Goal: Transaction & Acquisition: Purchase product/service

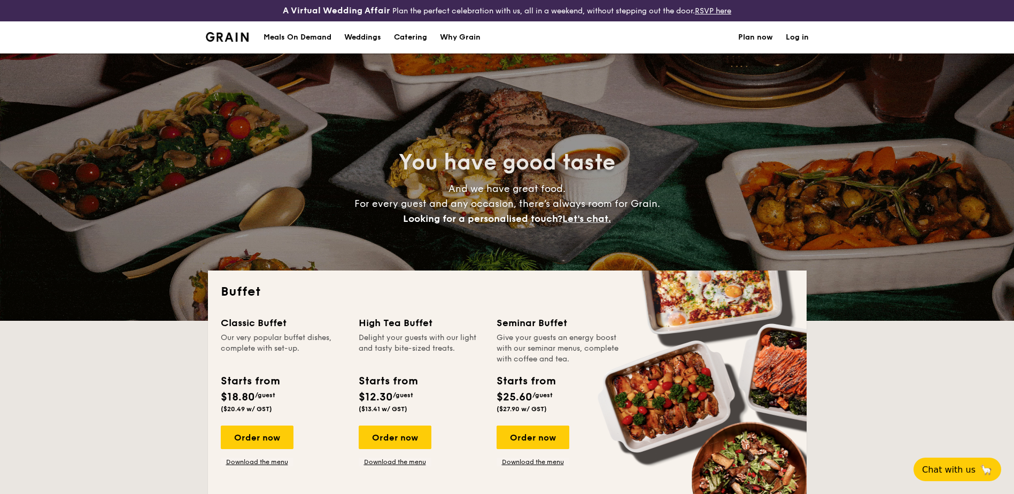
select select
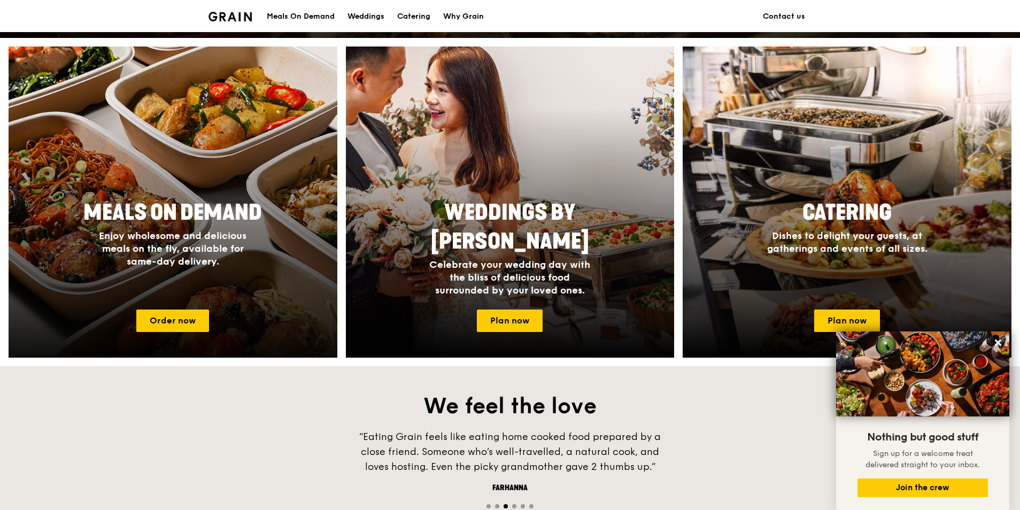
scroll to position [389, 0]
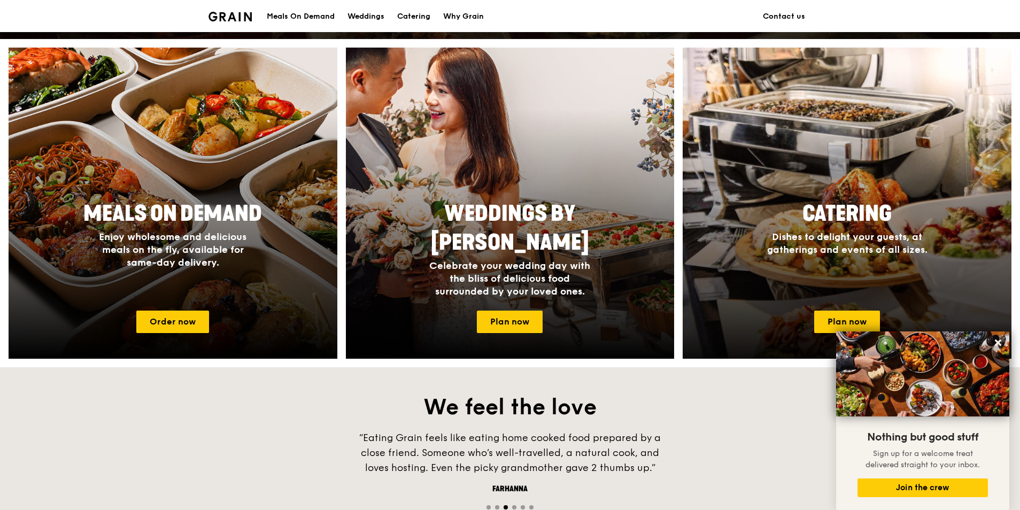
click at [827, 206] on span "Catering" at bounding box center [846, 214] width 89 height 26
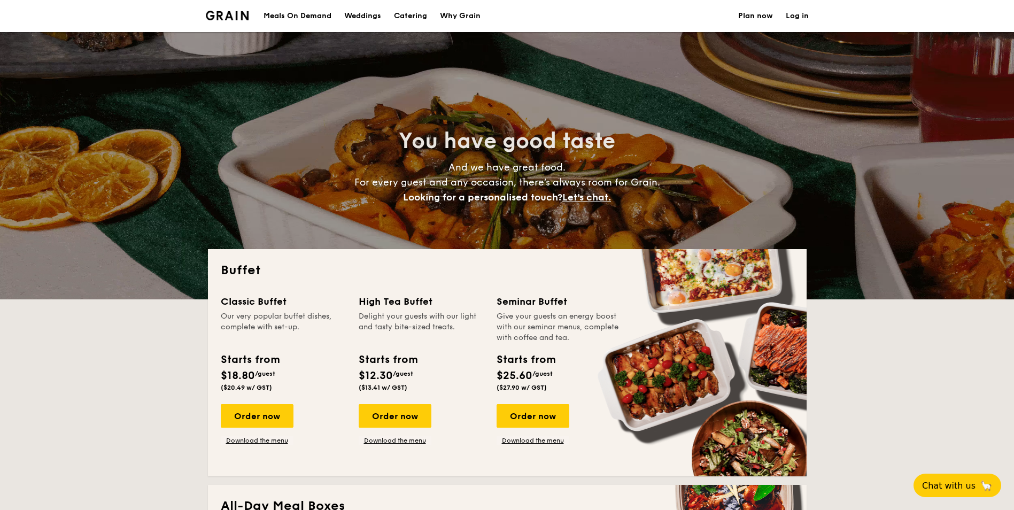
select select
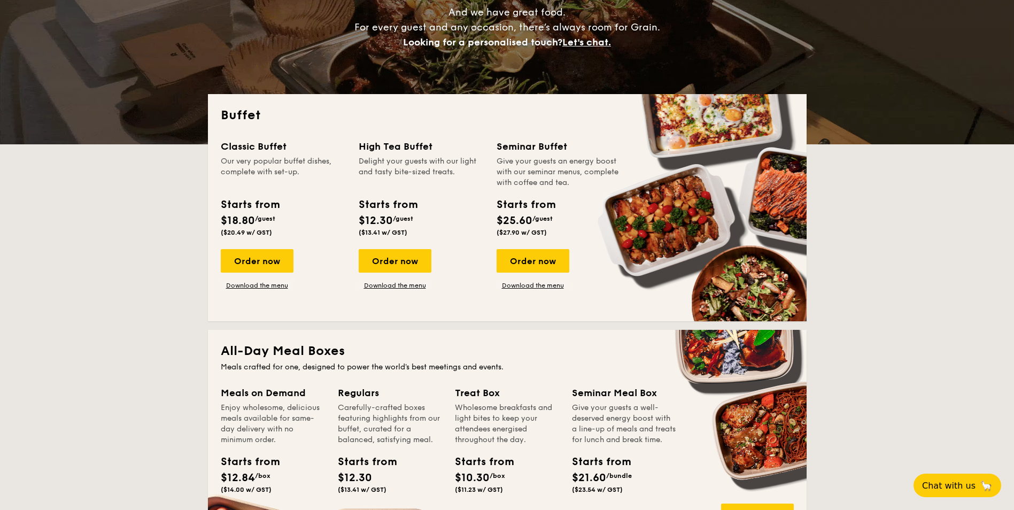
scroll to position [160, 0]
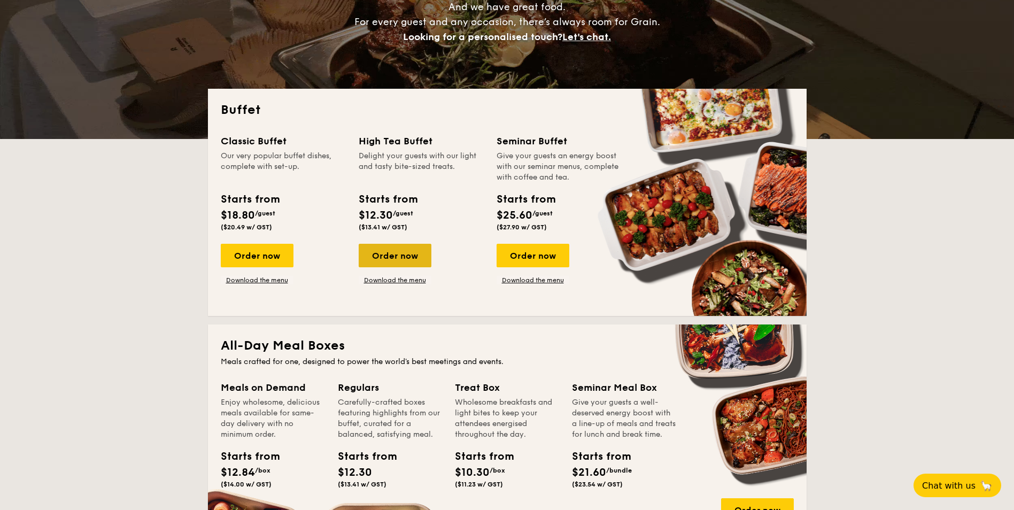
click at [398, 261] on div "Order now" at bounding box center [395, 256] width 73 height 24
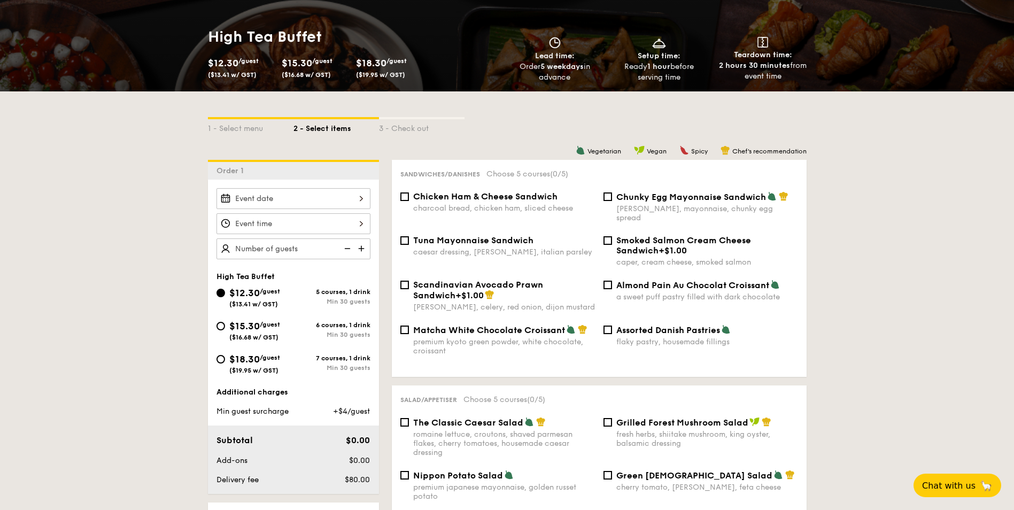
scroll to position [160, 0]
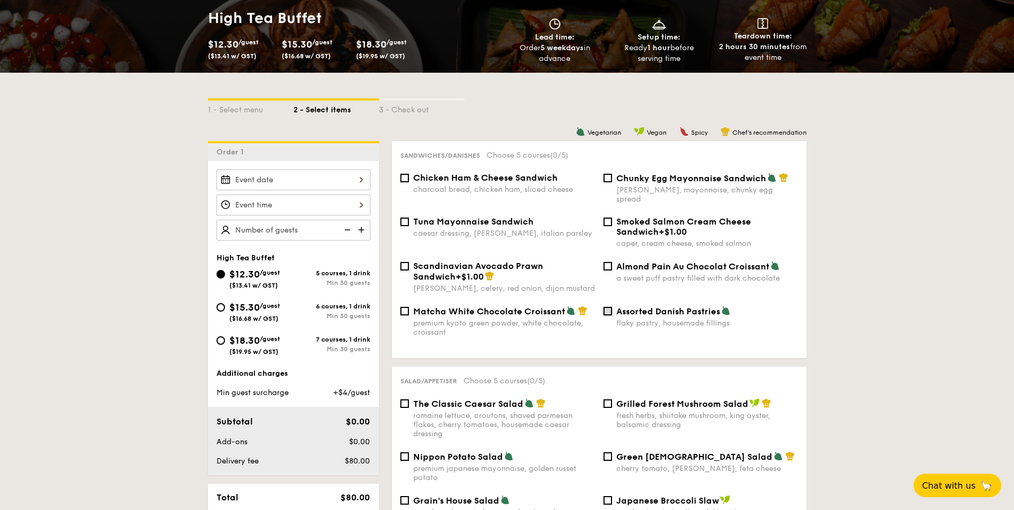
click at [611, 307] on input "Assorted Danish Pastries flaky pastry, housemade fillings" at bounding box center [607, 311] width 9 height 9
checkbox input "true"
click at [406, 398] on div "The Classic Caesar Salad romaine lettuce, croutons, shaved parmesan flakes, che…" at bounding box center [497, 418] width 203 height 40
click at [406, 399] on input "The Classic Caesar Salad romaine lettuce, croutons, shaved parmesan flakes, che…" at bounding box center [404, 403] width 9 height 9
checkbox input "true"
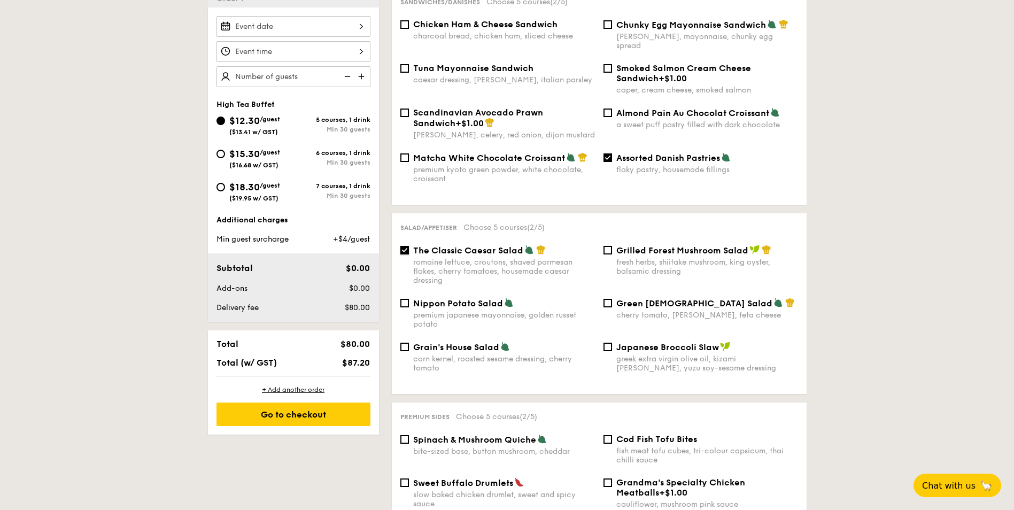
scroll to position [321, 0]
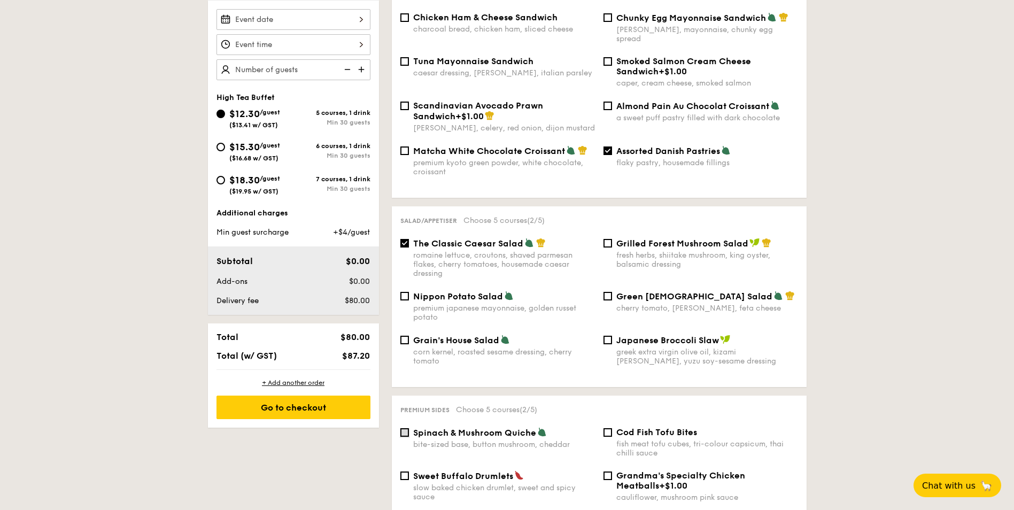
click at [405, 428] on input "Spinach & Mushroom Quiche bite-sized base, button mushroom, cheddar" at bounding box center [404, 432] width 9 height 9
checkbox input "true"
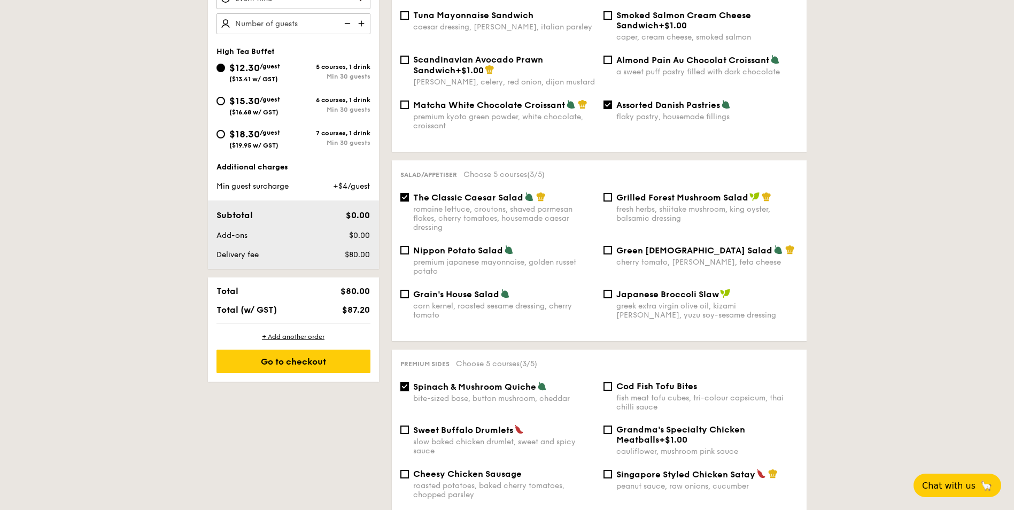
scroll to position [374, 0]
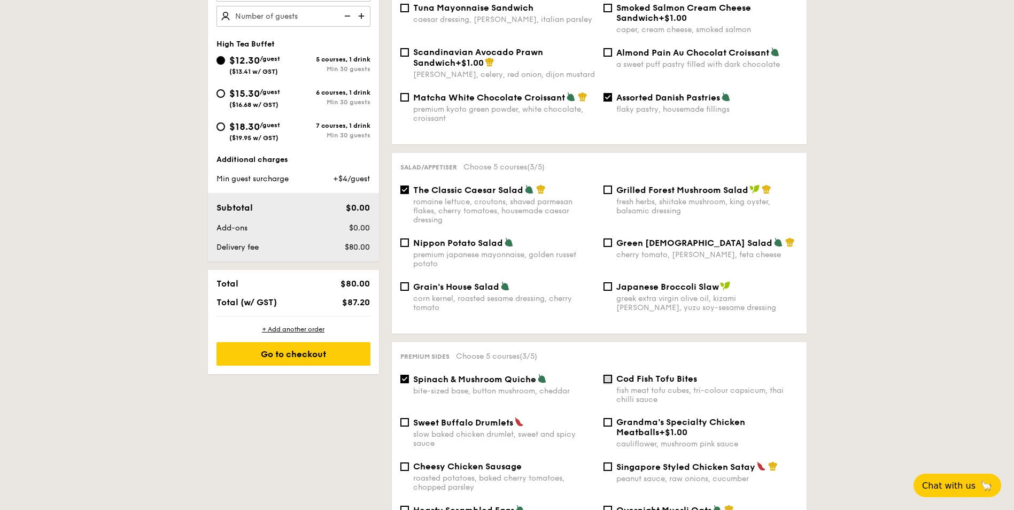
click at [610, 375] on input "Cod Fish Tofu Bites fish meat tofu cubes, tri-colour capsicum, thai chilli sauce" at bounding box center [607, 379] width 9 height 9
checkbox input "true"
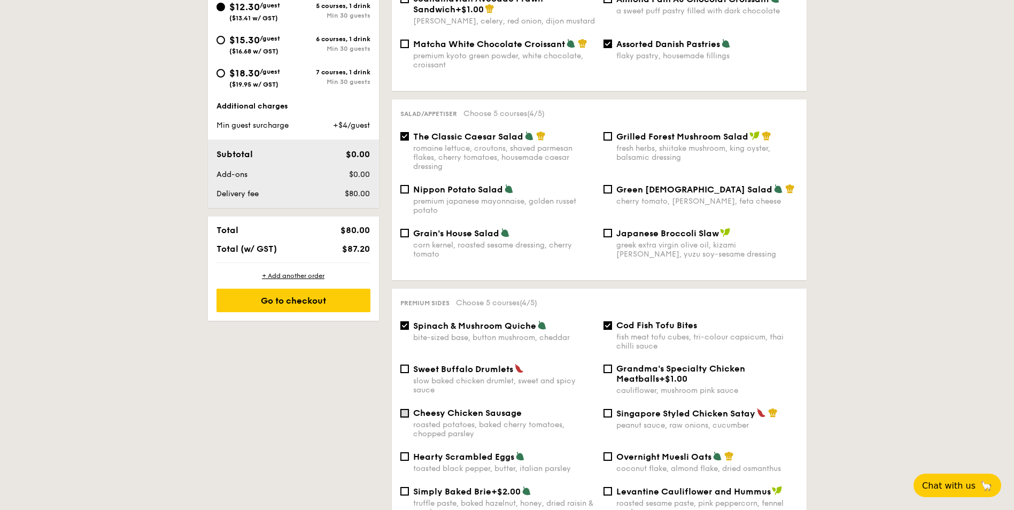
click at [407, 409] on input "Cheesy Chicken Sausage roasted potatoes, baked cherry tomatoes, chopped parsley" at bounding box center [404, 413] width 9 height 9
checkbox input "true"
click at [605, 487] on input "Levantine Cauliflower and Hummus roasted sesame paste, pink peppercorn, fennel …" at bounding box center [607, 491] width 9 height 9
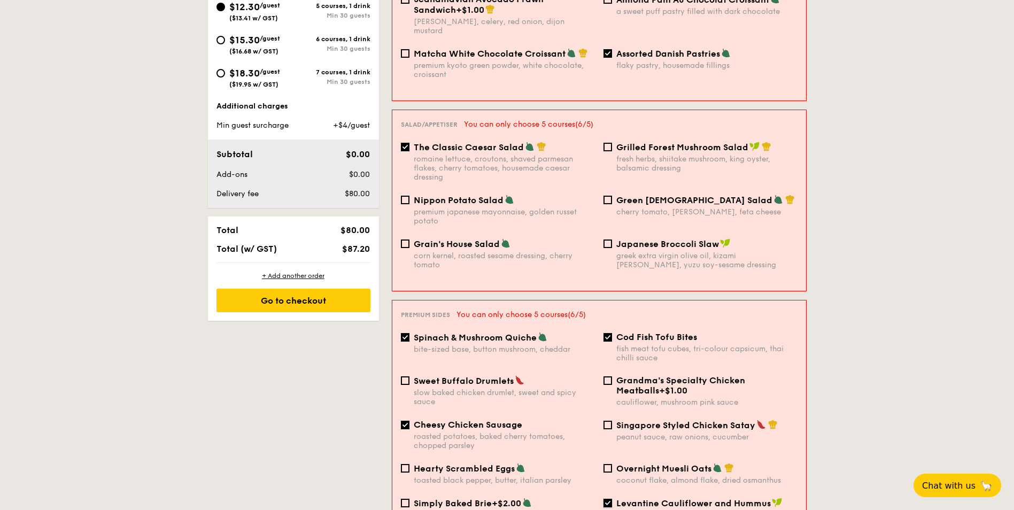
click at [604, 499] on input "Levantine Cauliflower and Hummus roasted sesame paste, pink peppercorn, fennel …" at bounding box center [607, 503] width 9 height 9
checkbox input "false"
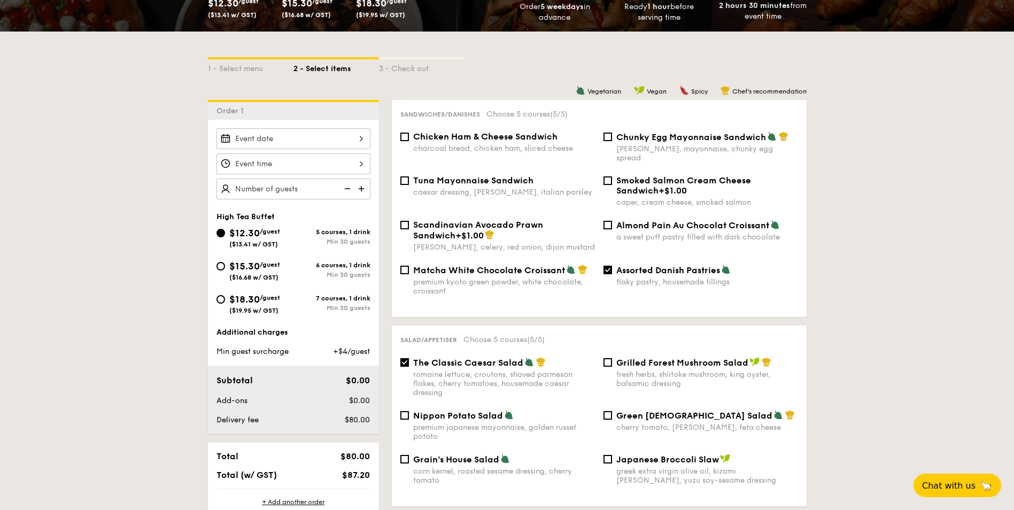
scroll to position [160, 0]
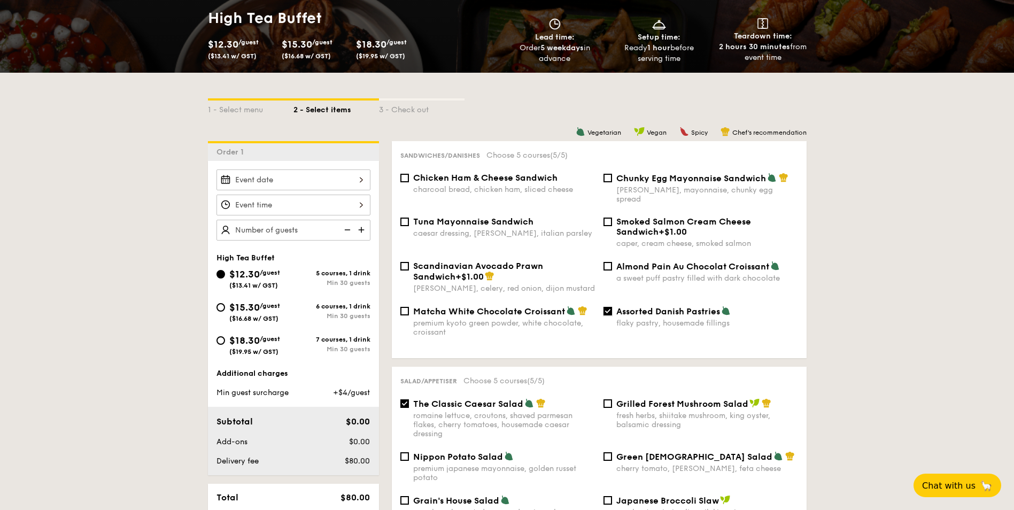
click at [606, 307] on input "Assorted Danish Pastries flaky pastry, housemade fillings" at bounding box center [607, 311] width 9 height 9
checkbox input "false"
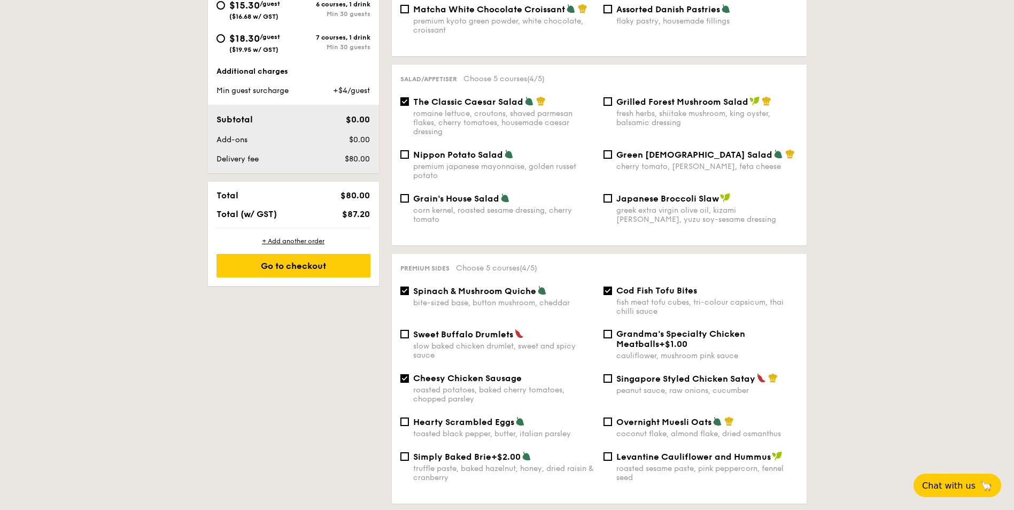
scroll to position [481, 0]
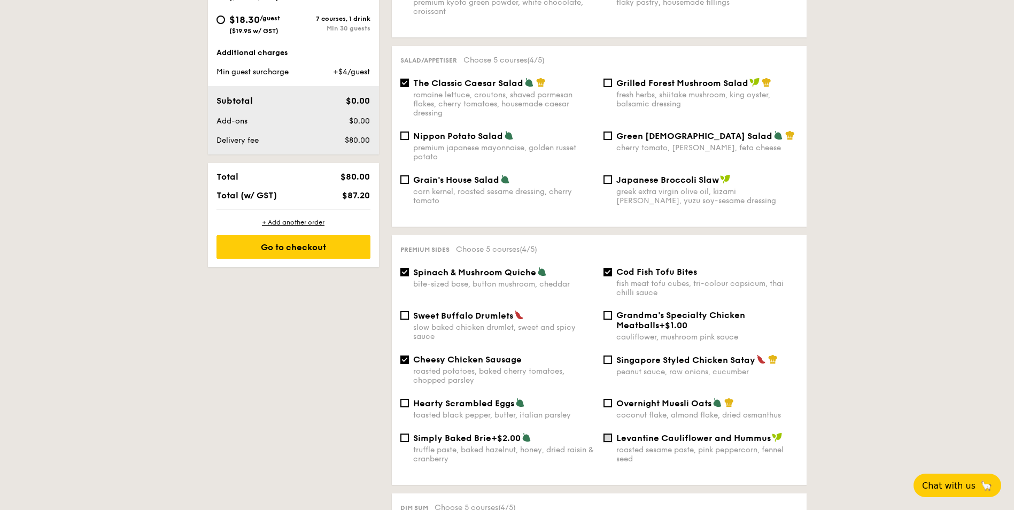
click at [609, 433] on input "Levantine Cauliflower and Hummus roasted sesame paste, pink peppercorn, fennel …" at bounding box center [607, 437] width 9 height 9
checkbox input "true"
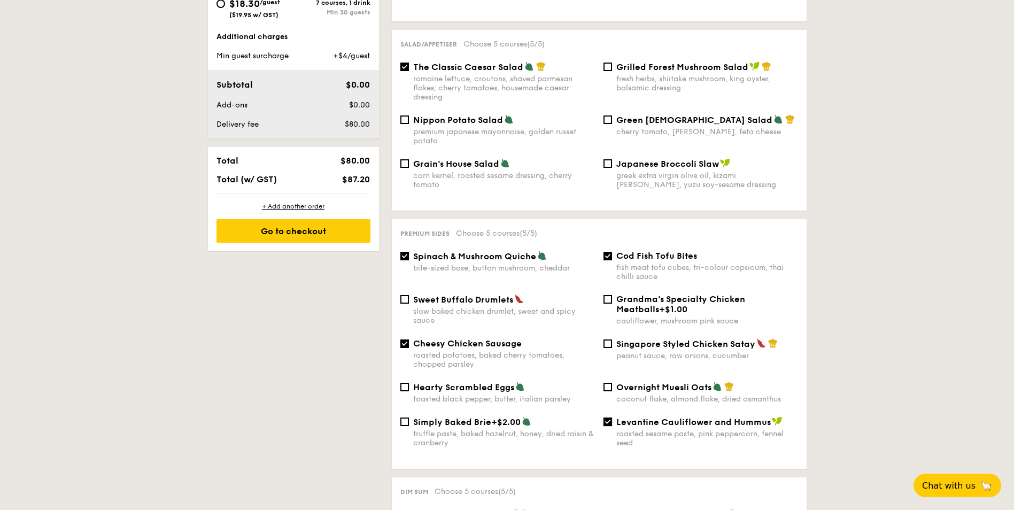
scroll to position [695, 0]
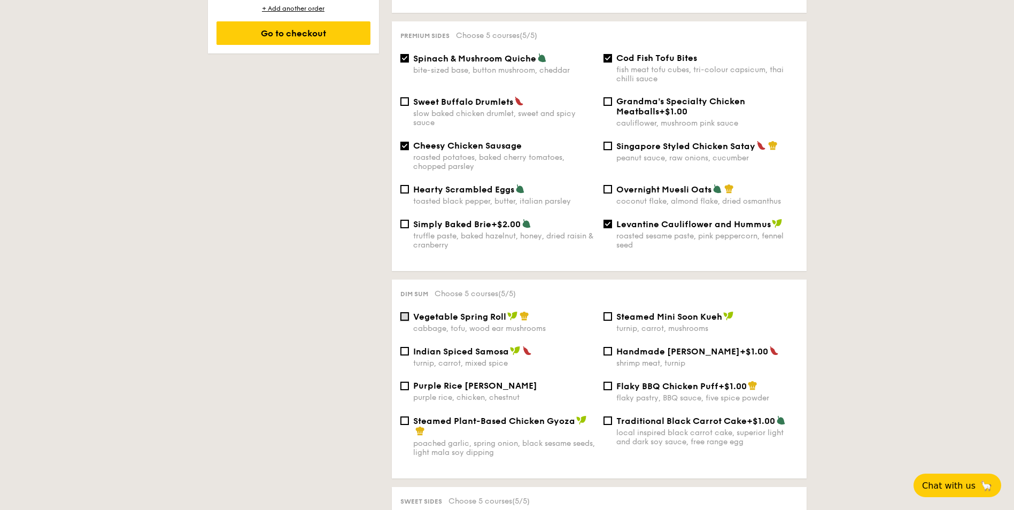
click at [407, 312] on input "Vegetable Spring Roll cabbage, tofu, wood ear mushrooms" at bounding box center [404, 316] width 9 height 9
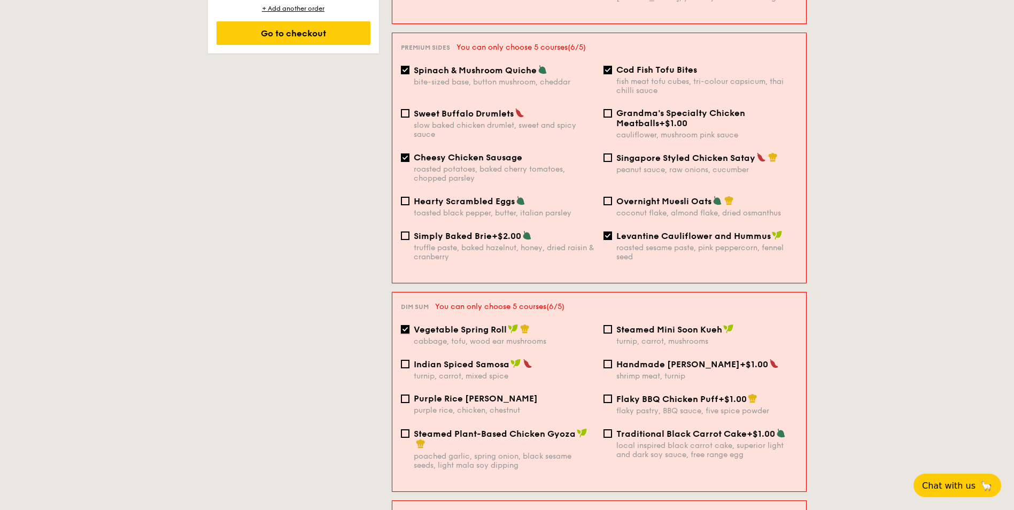
click at [404, 325] on input "Vegetable Spring Roll cabbage, tofu, wood ear mushrooms" at bounding box center [405, 329] width 9 height 9
checkbox input "false"
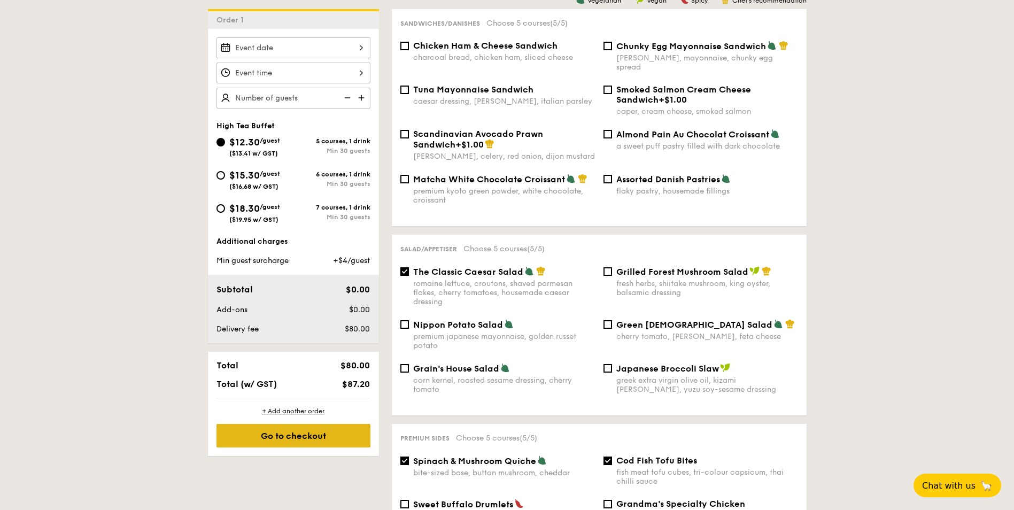
scroll to position [214, 0]
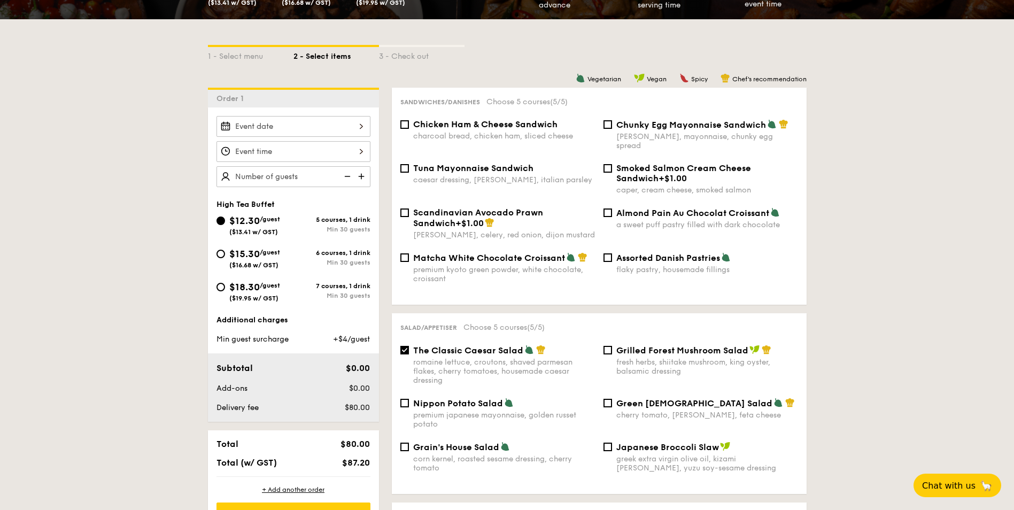
click at [222, 258] on div "$15.30 /guest ($16.68 w/ GST)" at bounding box center [254, 257] width 77 height 22
click at [222, 258] on input "$15.30 /guest ($16.68 w/ GST) 6 courses, 1 drink Min 30 guests" at bounding box center [220, 254] width 9 height 9
radio input "true"
checkbox input "false"
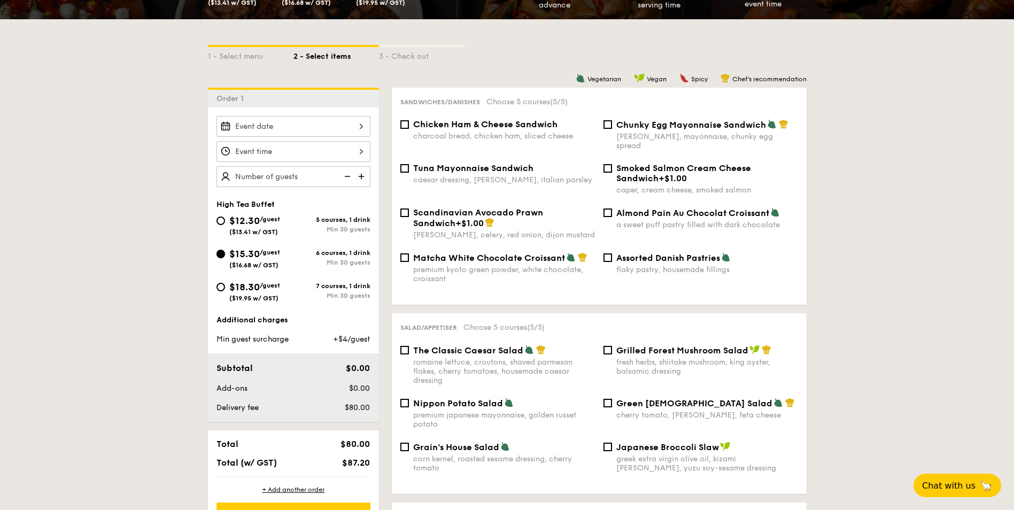
checkbox input "false"
radio input "true"
click at [608, 253] on input "Assorted Danish Pastries flaky pastry, housemade fillings" at bounding box center [607, 257] width 9 height 9
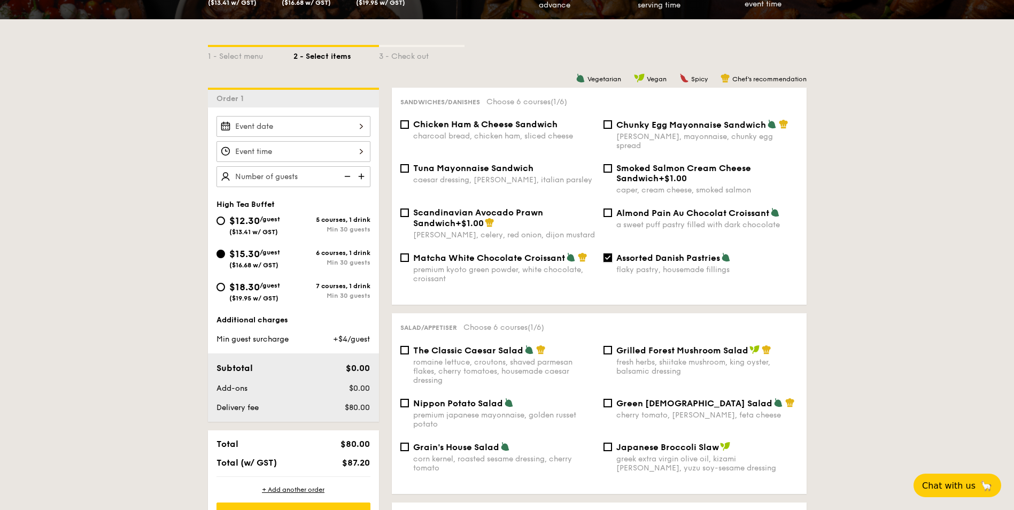
click at [606, 253] on input "Assorted Danish Pastries flaky pastry, housemade fillings" at bounding box center [607, 257] width 9 height 9
checkbox input "false"
click at [403, 346] on input "The Classic Caesar Salad romaine lettuce, croutons, shaved parmesan flakes, che…" at bounding box center [404, 350] width 9 height 9
checkbox input "true"
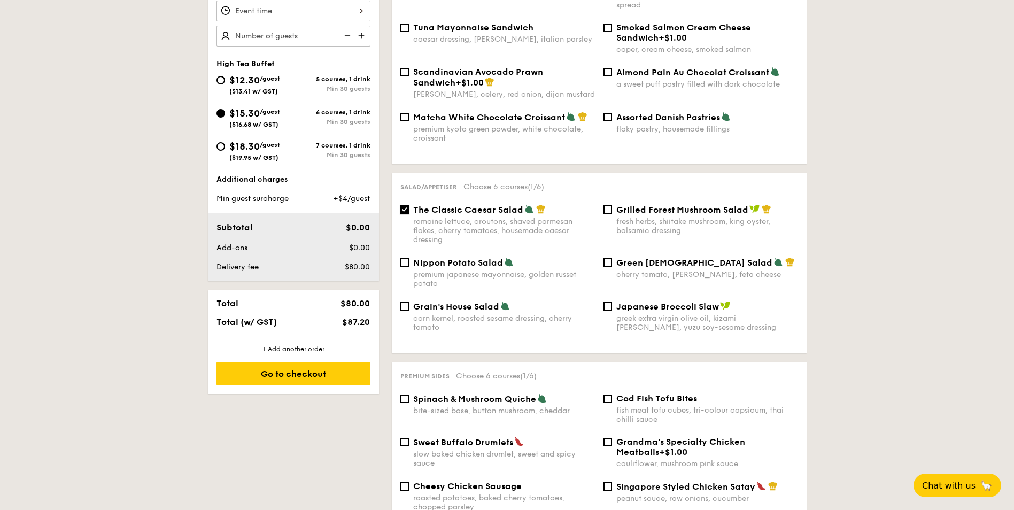
scroll to position [374, 0]
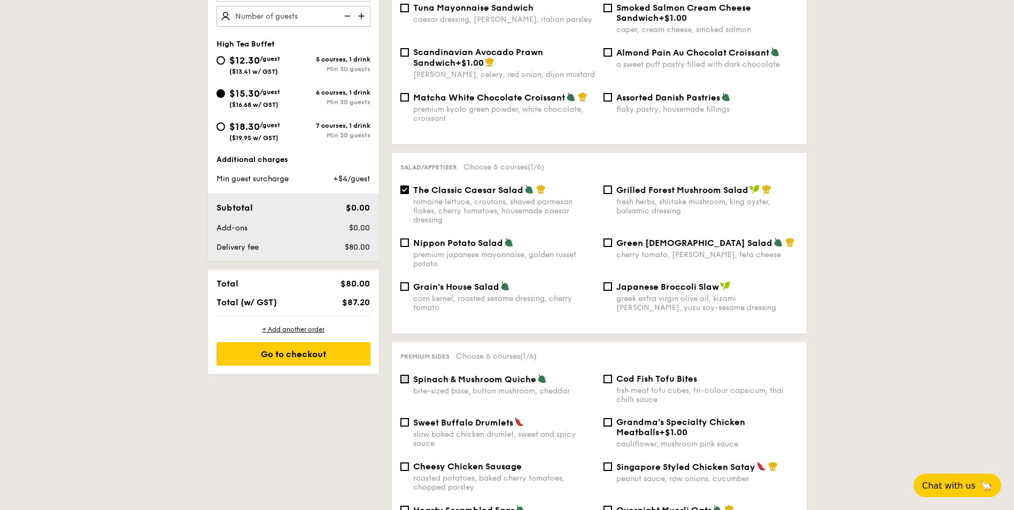
click at [407, 375] on input "Spinach & Mushroom Quiche bite-sized base, button mushroom, cheddar" at bounding box center [404, 379] width 9 height 9
checkbox input "true"
click at [610, 375] on input "Cod Fish Tofu Bites fish meat tofu cubes, tri-colour capsicum, thai chilli sauce" at bounding box center [607, 379] width 9 height 9
checkbox input "true"
click at [406, 462] on input "Cheesy Chicken Sausage roasted potatoes, baked cherry tomatoes, chopped parsley" at bounding box center [404, 466] width 9 height 9
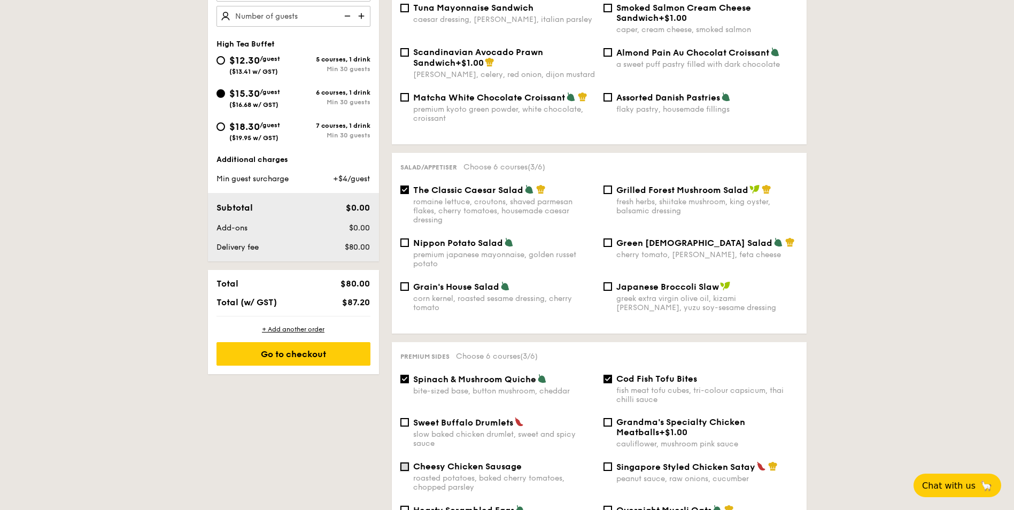
checkbox input "true"
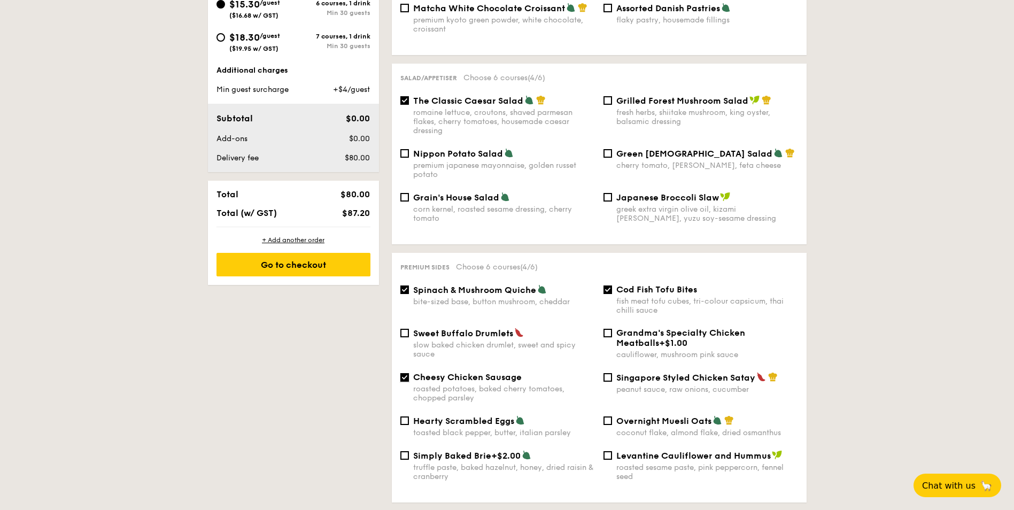
scroll to position [481, 0]
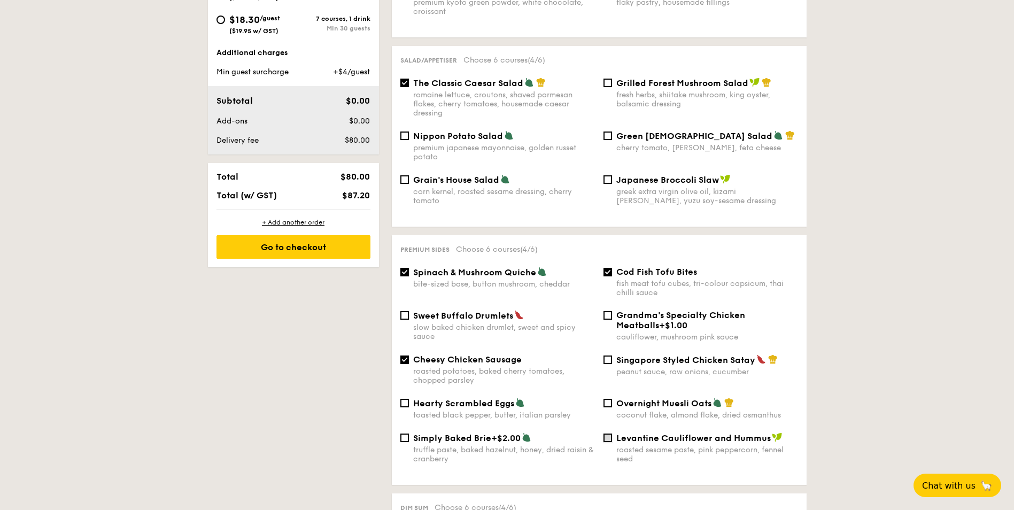
click at [607, 433] on input "Levantine Cauliflower and Hummus roasted sesame paste, pink peppercorn, fennel …" at bounding box center [607, 437] width 9 height 9
checkbox input "true"
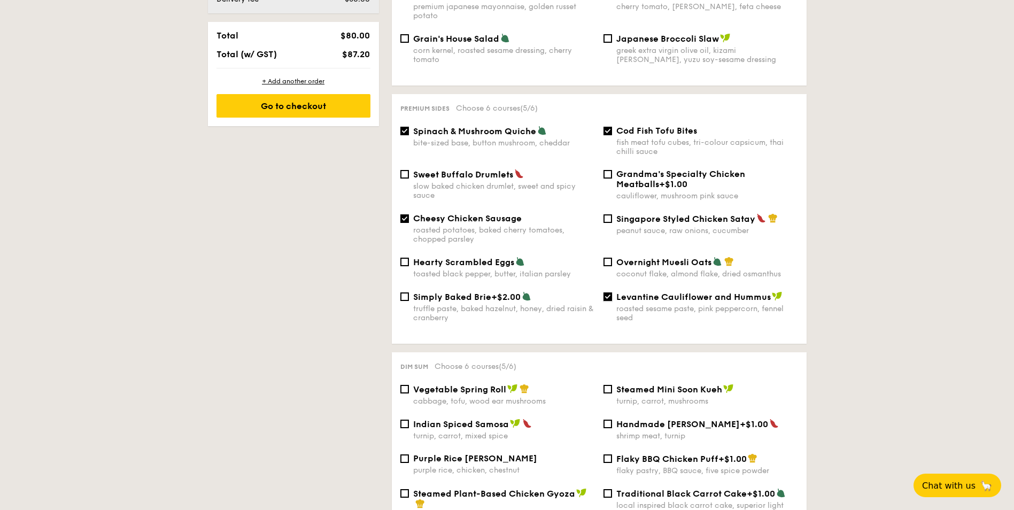
scroll to position [641, 0]
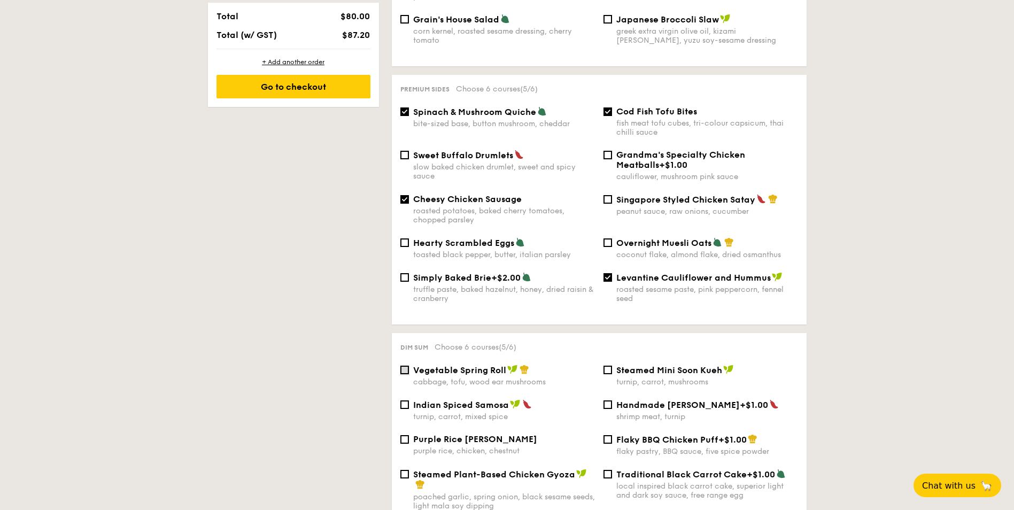
click at [405, 366] on input "Vegetable Spring Roll cabbage, tofu, wood ear mushrooms" at bounding box center [404, 370] width 9 height 9
checkbox input "true"
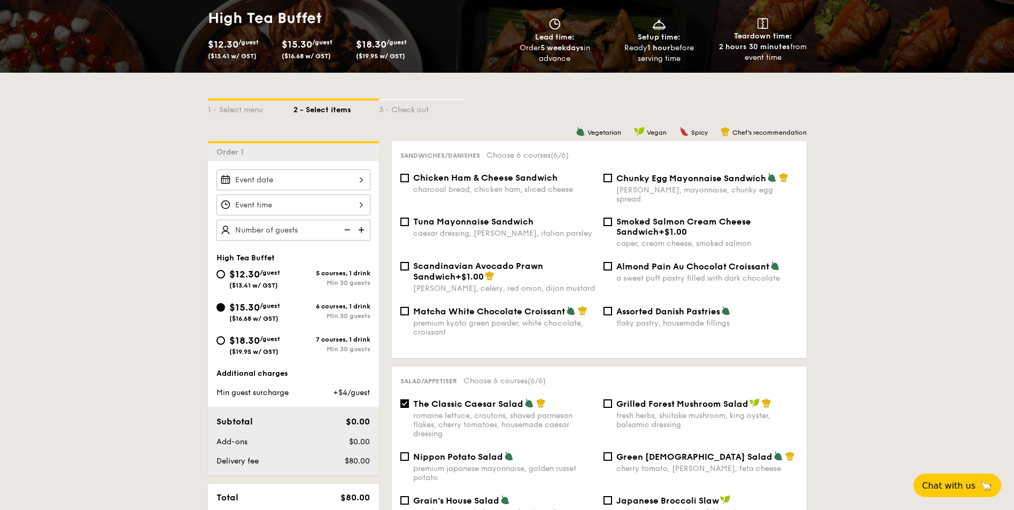
scroll to position [53, 0]
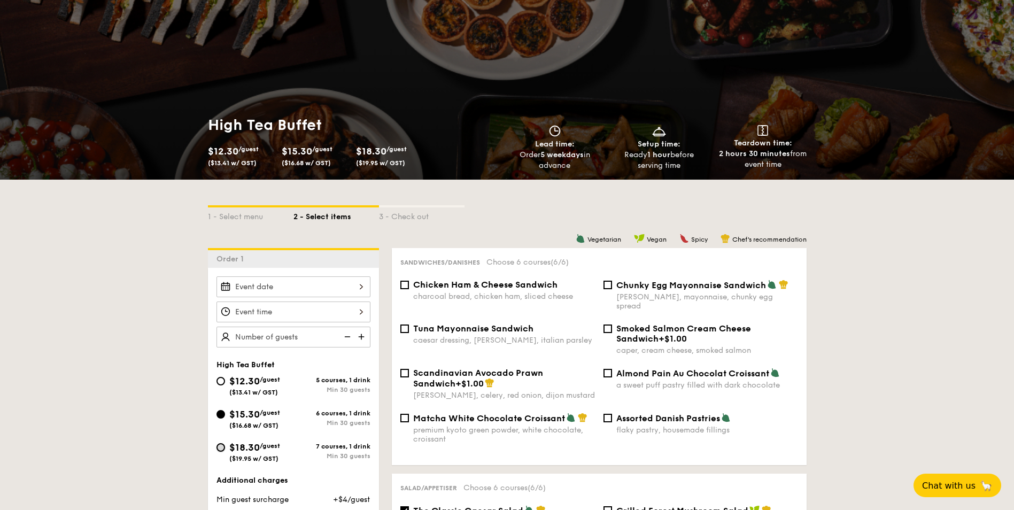
click at [224, 449] on input "$18.30 /guest ($19.95 w/ GST) 7 courses, 1 drink Min 30 guests" at bounding box center [220, 447] width 9 height 9
radio input "true"
checkbox input "false"
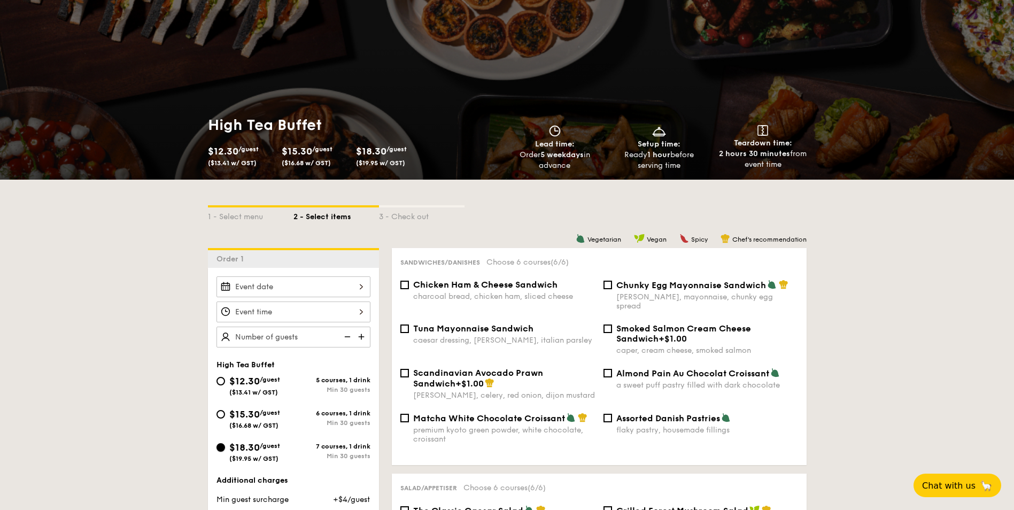
checkbox input "false"
radio input "true"
click at [606, 414] on input "Assorted Danish Pastries flaky pastry, housemade fillings" at bounding box center [607, 418] width 9 height 9
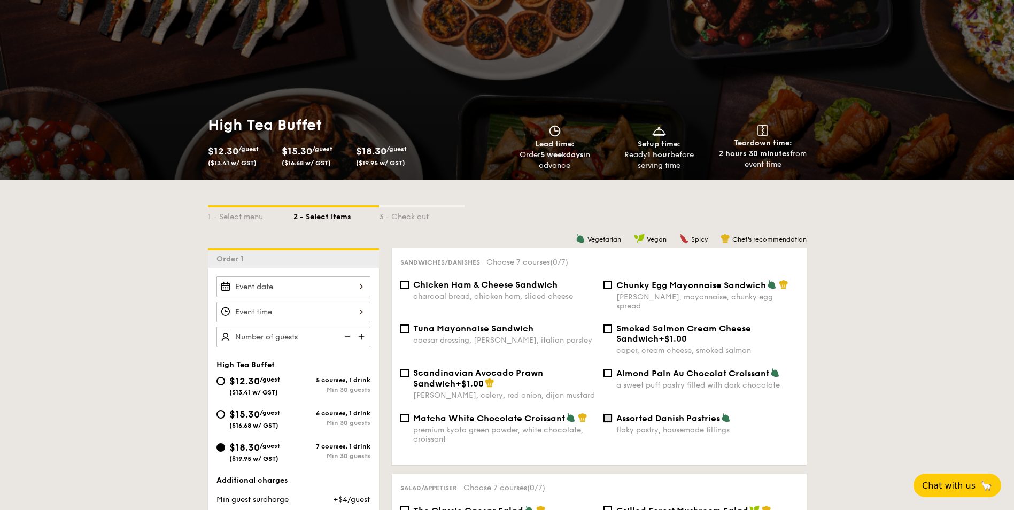
checkbox input "true"
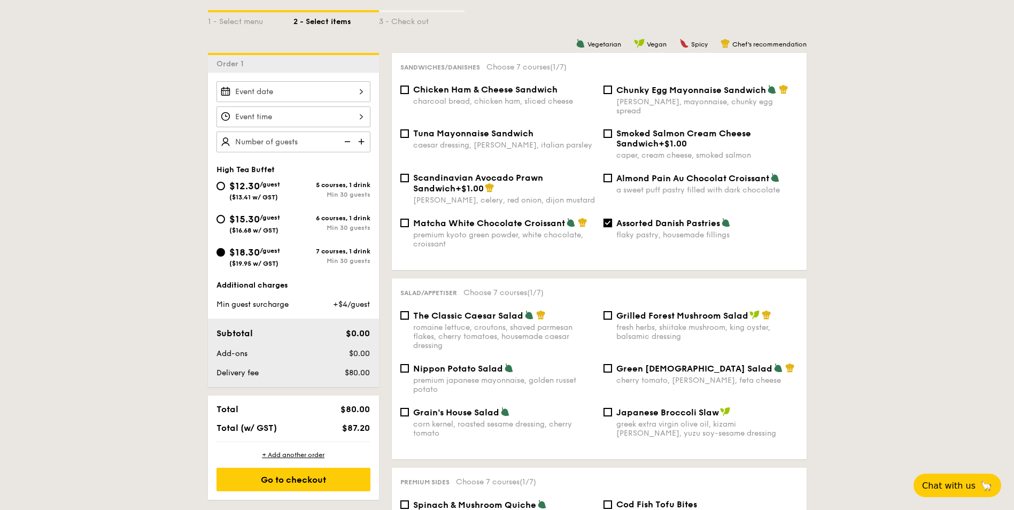
scroll to position [267, 0]
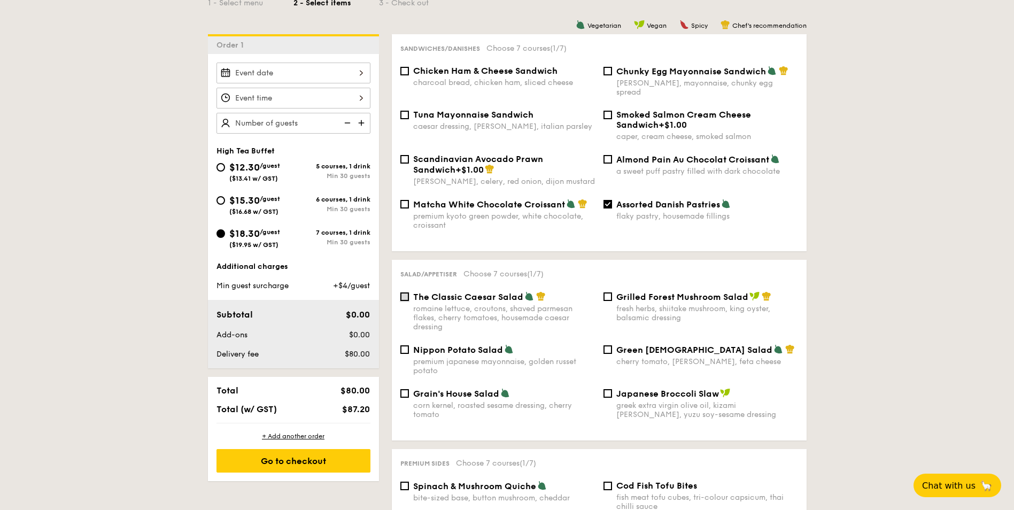
click at [405, 292] on input "The Classic Caesar Salad romaine lettuce, croutons, shaved parmesan flakes, che…" at bounding box center [404, 296] width 9 height 9
checkbox input "true"
click at [404, 482] on input "Spinach & Mushroom Quiche bite-sized base, button mushroom, cheddar" at bounding box center [404, 486] width 9 height 9
checkbox input "true"
click at [610, 482] on input "Cod Fish Tofu Bites fish meat tofu cubes, tri-colour capsicum, thai chilli sauce" at bounding box center [607, 486] width 9 height 9
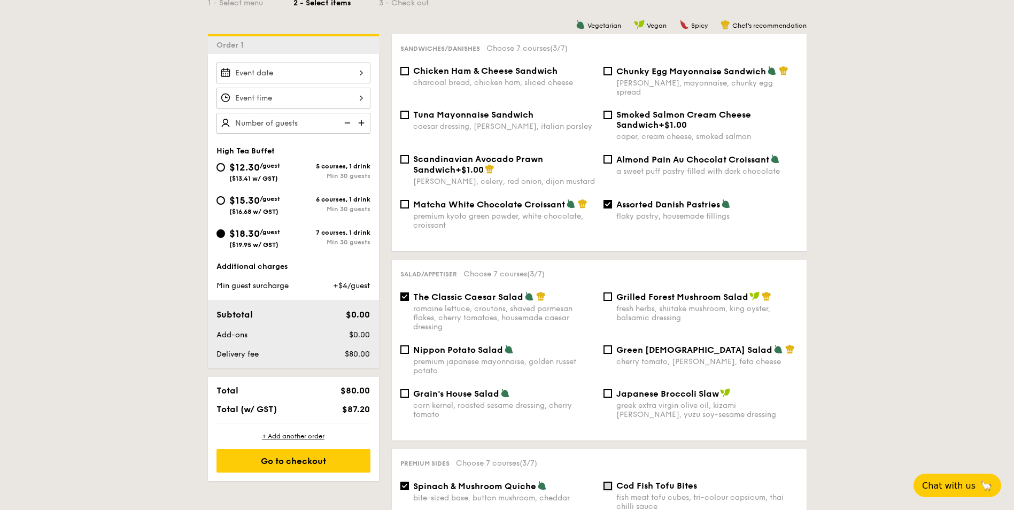
checkbox input "true"
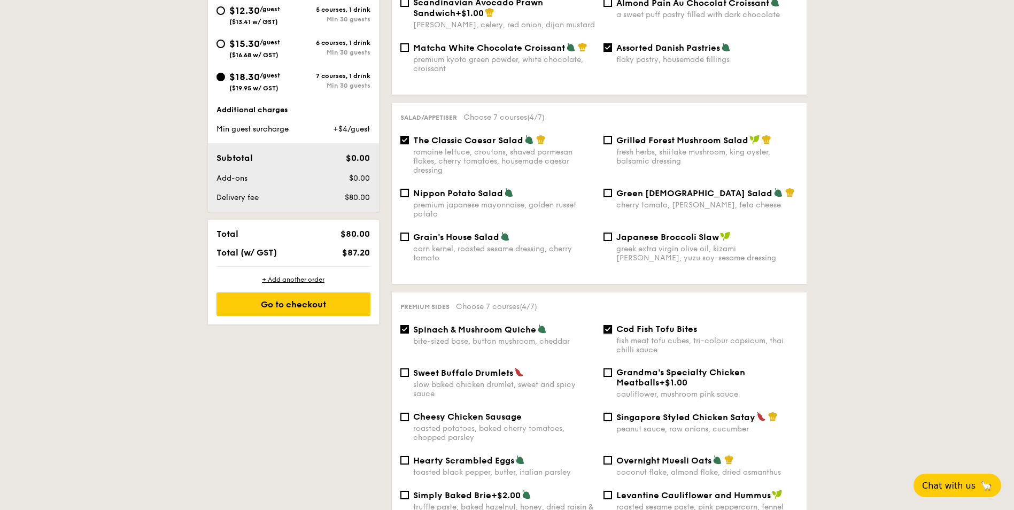
scroll to position [428, 0]
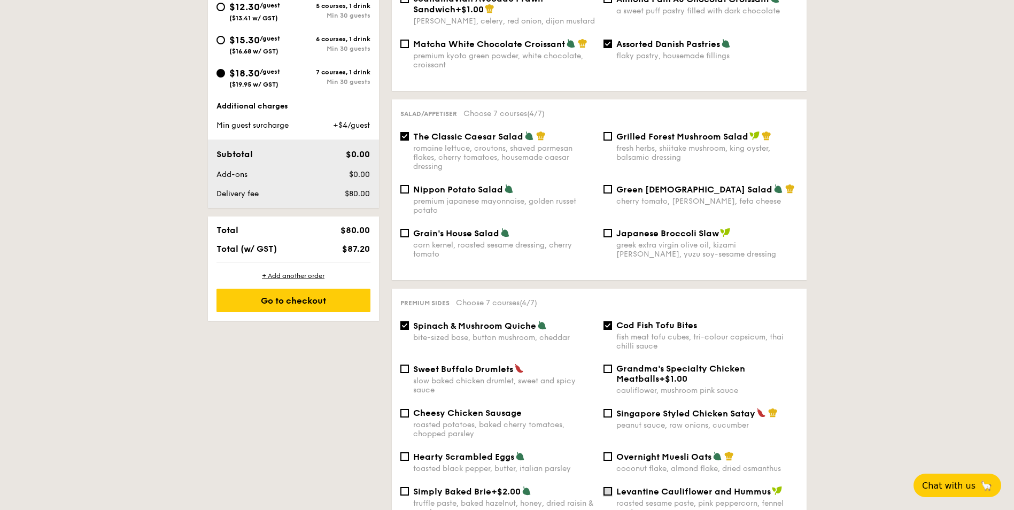
click at [607, 487] on input "Levantine Cauliflower and Hummus roasted sesame paste, pink peppercorn, fennel …" at bounding box center [607, 491] width 9 height 9
checkbox input "true"
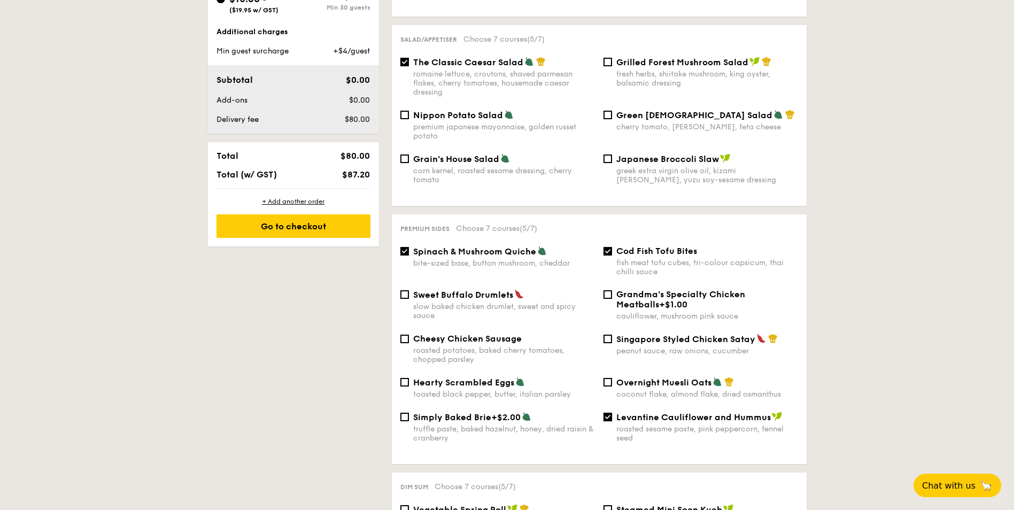
scroll to position [588, 0]
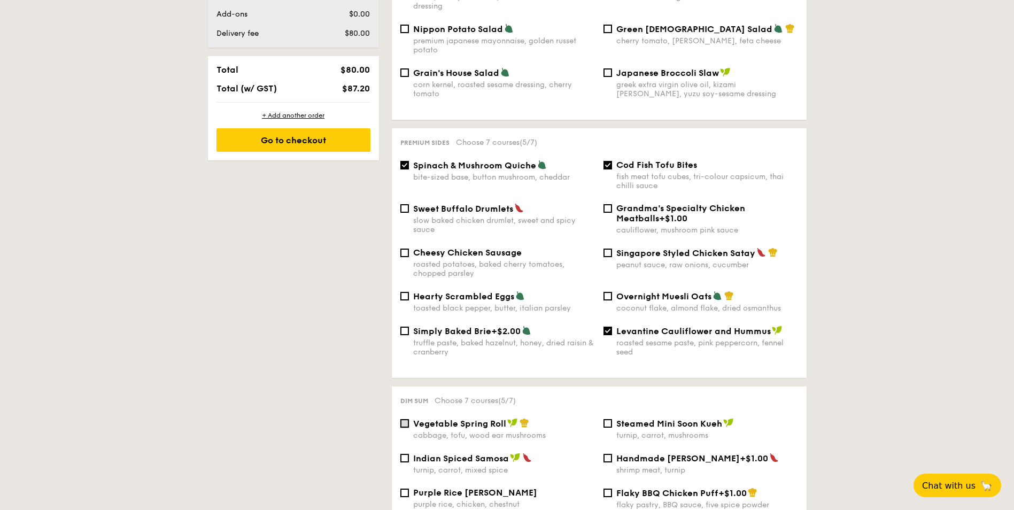
click at [404, 419] on input "Vegetable Spring Roll cabbage, tofu, wood ear mushrooms" at bounding box center [404, 423] width 9 height 9
checkbox input "true"
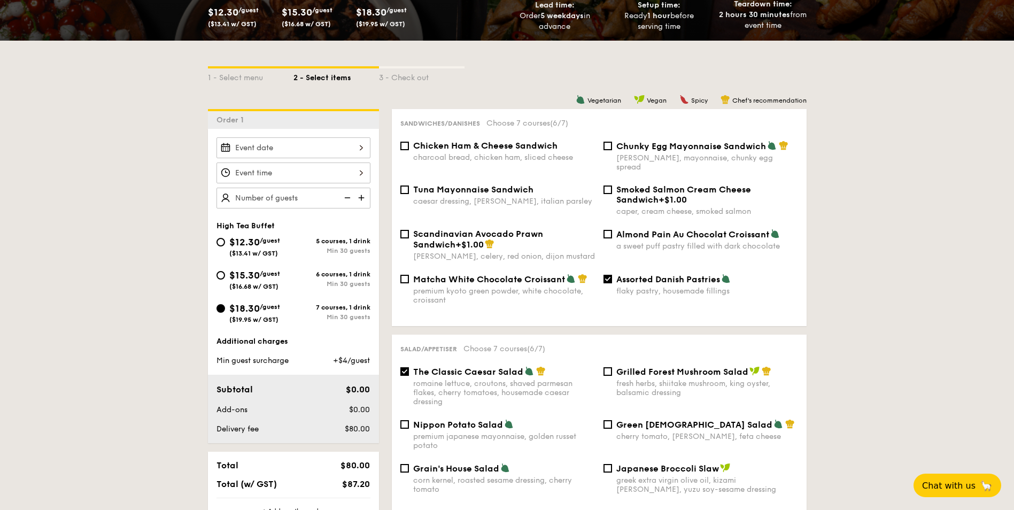
scroll to position [0, 0]
